Goal: Find specific page/section: Find specific page/section

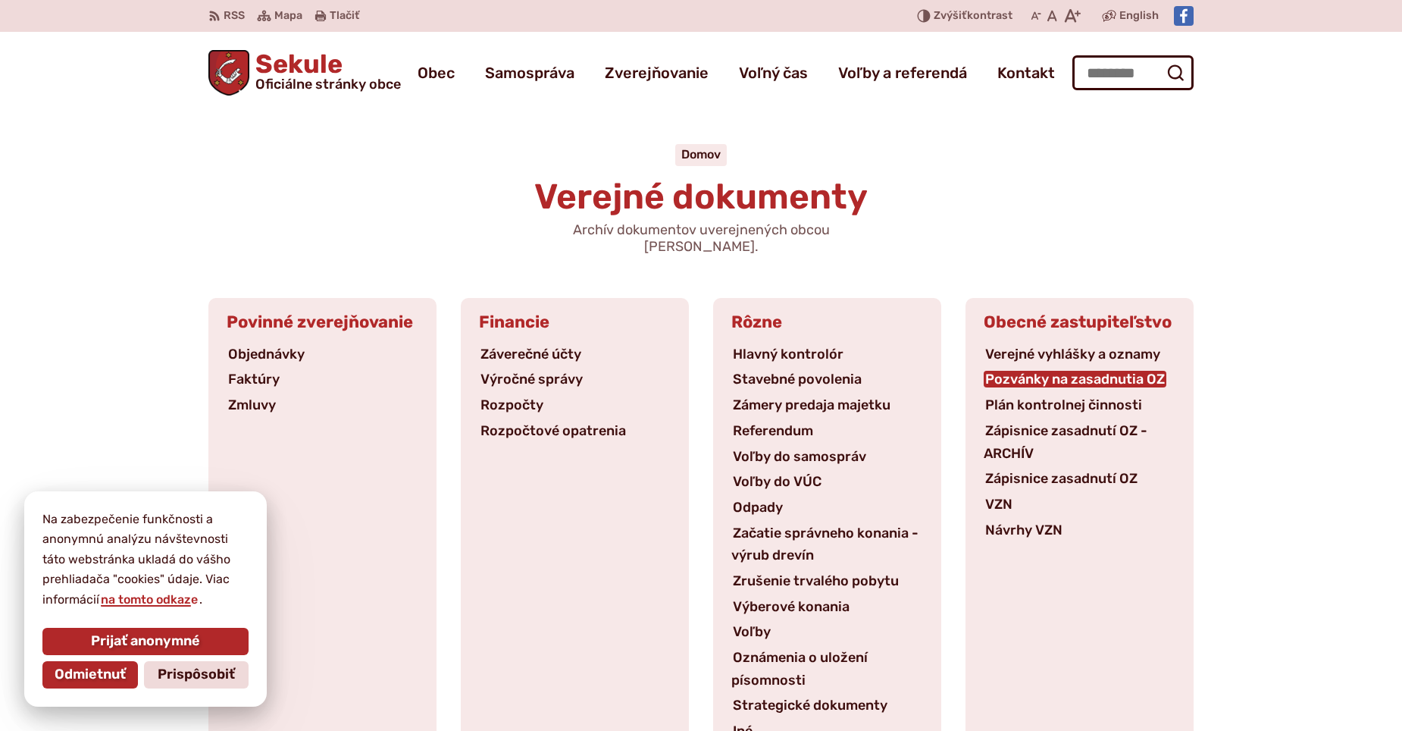
click at [1029, 371] on link "Pozvánky na zasadnutia OZ" at bounding box center [1075, 379] width 183 height 17
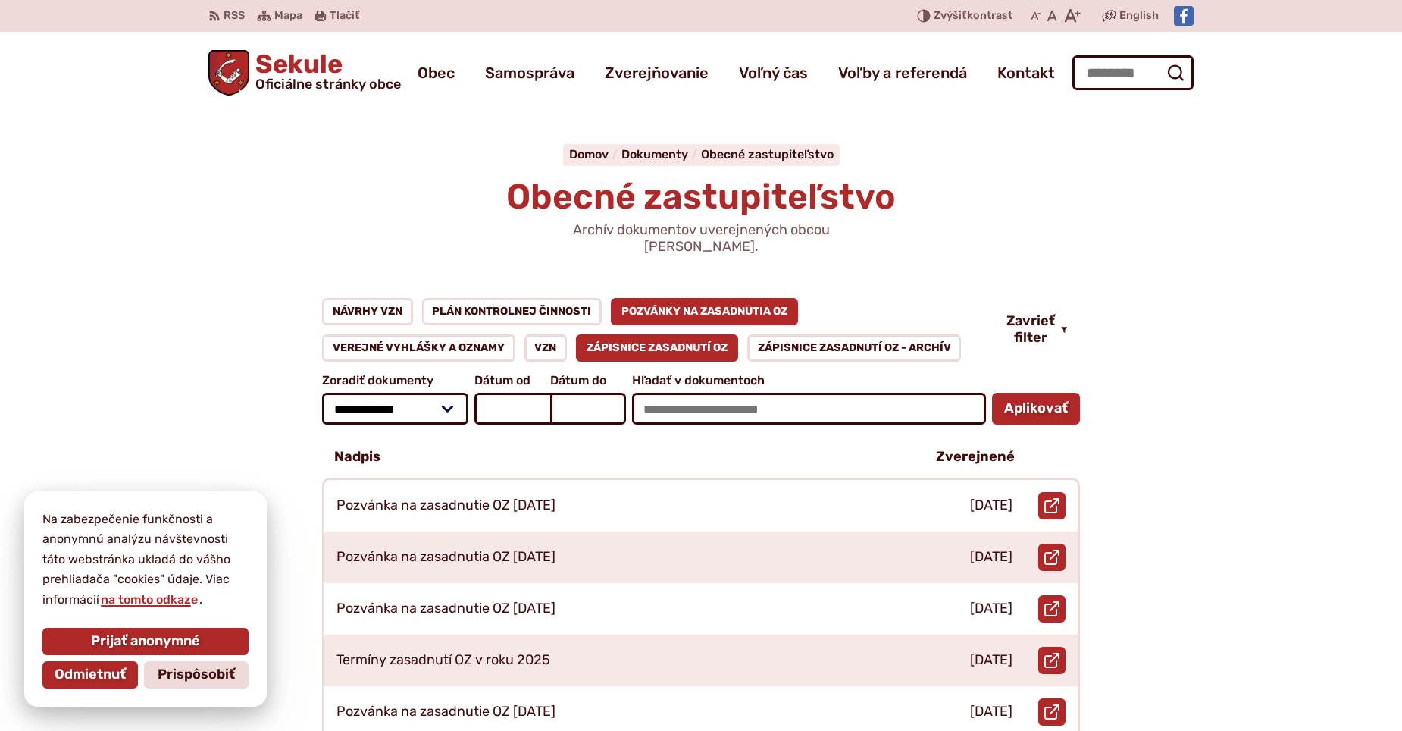
click at [649, 334] on link "Zápisnice zasadnutí OZ" at bounding box center [657, 347] width 162 height 27
